Goal: Task Accomplishment & Management: Use online tool/utility

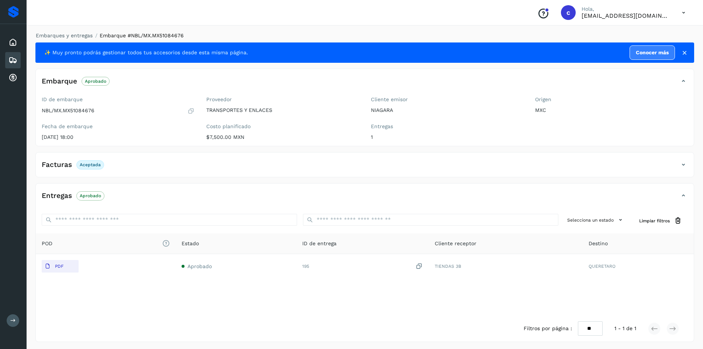
click at [11, 58] on icon at bounding box center [12, 60] width 9 height 9
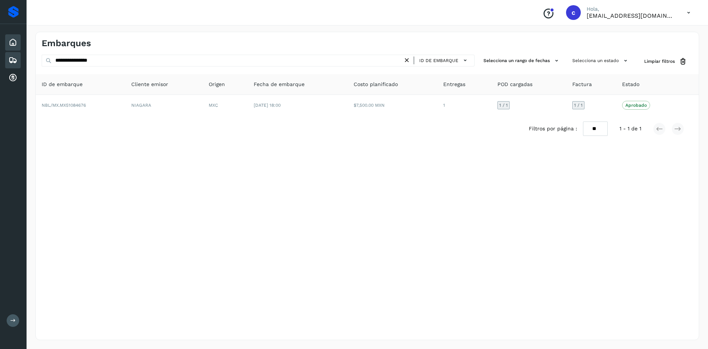
click at [14, 45] on icon at bounding box center [12, 42] width 9 height 9
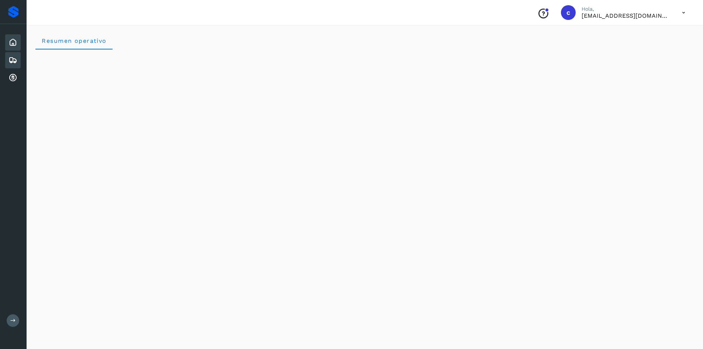
click at [8, 56] on icon at bounding box center [12, 60] width 9 height 9
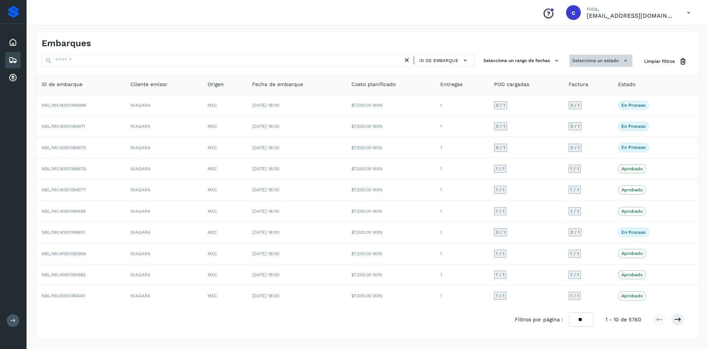
click at [615, 62] on button "Selecciona un estado" at bounding box center [600, 61] width 63 height 12
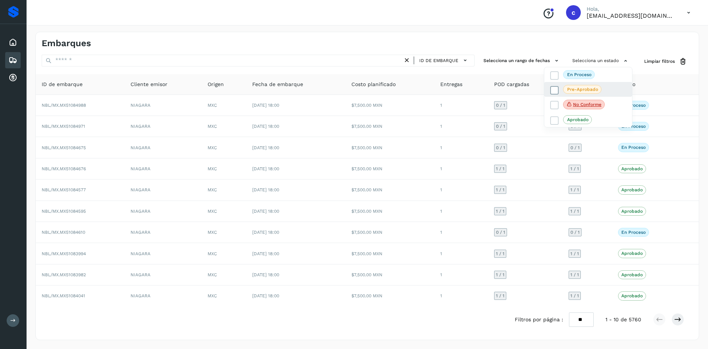
click at [552, 91] on icon at bounding box center [554, 90] width 7 height 7
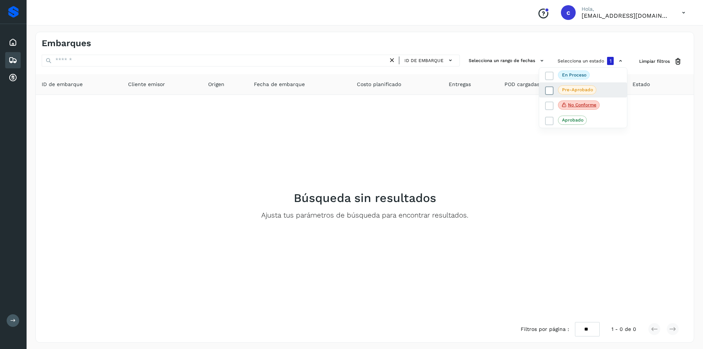
click at [549, 90] on icon at bounding box center [548, 90] width 7 height 7
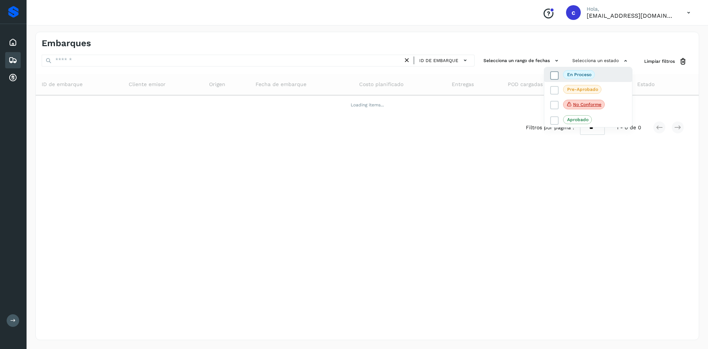
click at [550, 77] on div "En proceso" at bounding box center [588, 74] width 88 height 15
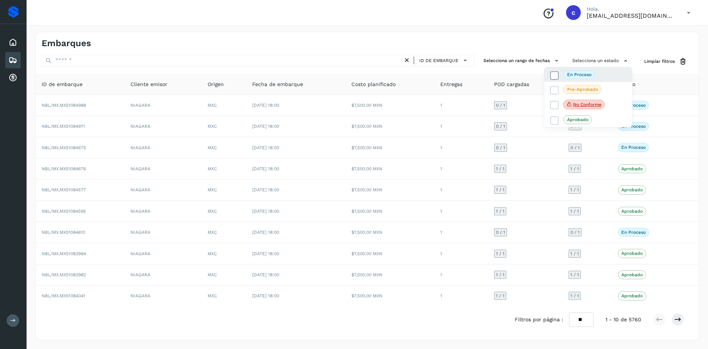
click at [555, 73] on icon at bounding box center [554, 75] width 7 height 7
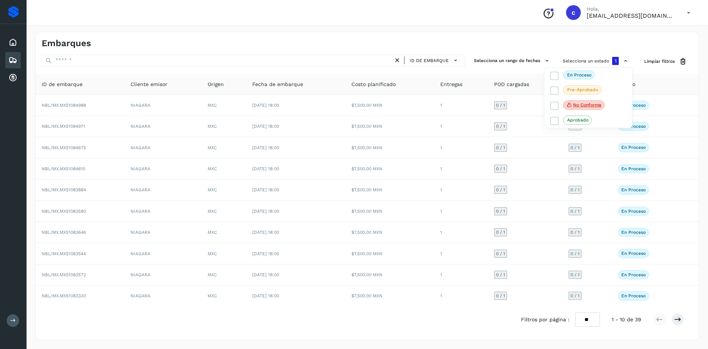
click at [537, 269] on div at bounding box center [354, 174] width 708 height 349
click at [666, 76] on th "Estado" at bounding box center [646, 84] width 68 height 21
click at [674, 319] on icon at bounding box center [677, 318] width 7 height 7
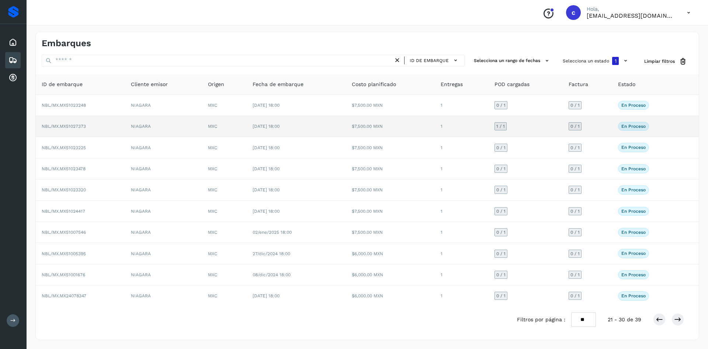
click at [73, 128] on span "NBL/MX.MX51027373" at bounding box center [64, 126] width 44 height 5
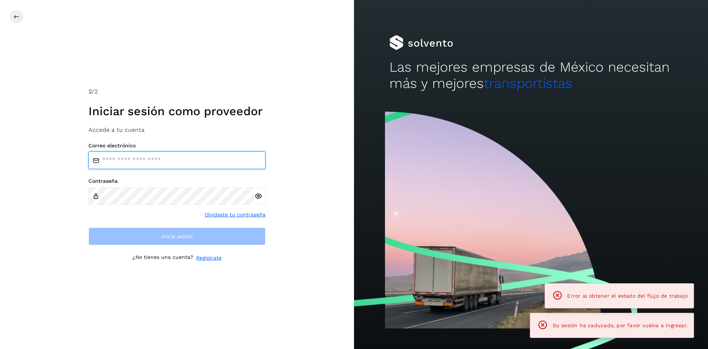
type input "**********"
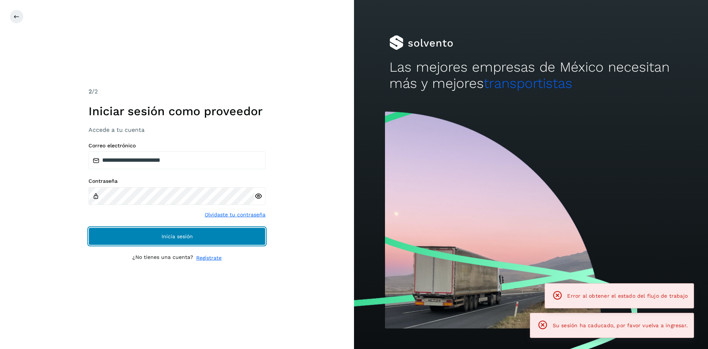
click at [208, 236] on button "Inicia sesión" at bounding box center [177, 236] width 177 height 18
